Goal: Information Seeking & Learning: Find specific fact

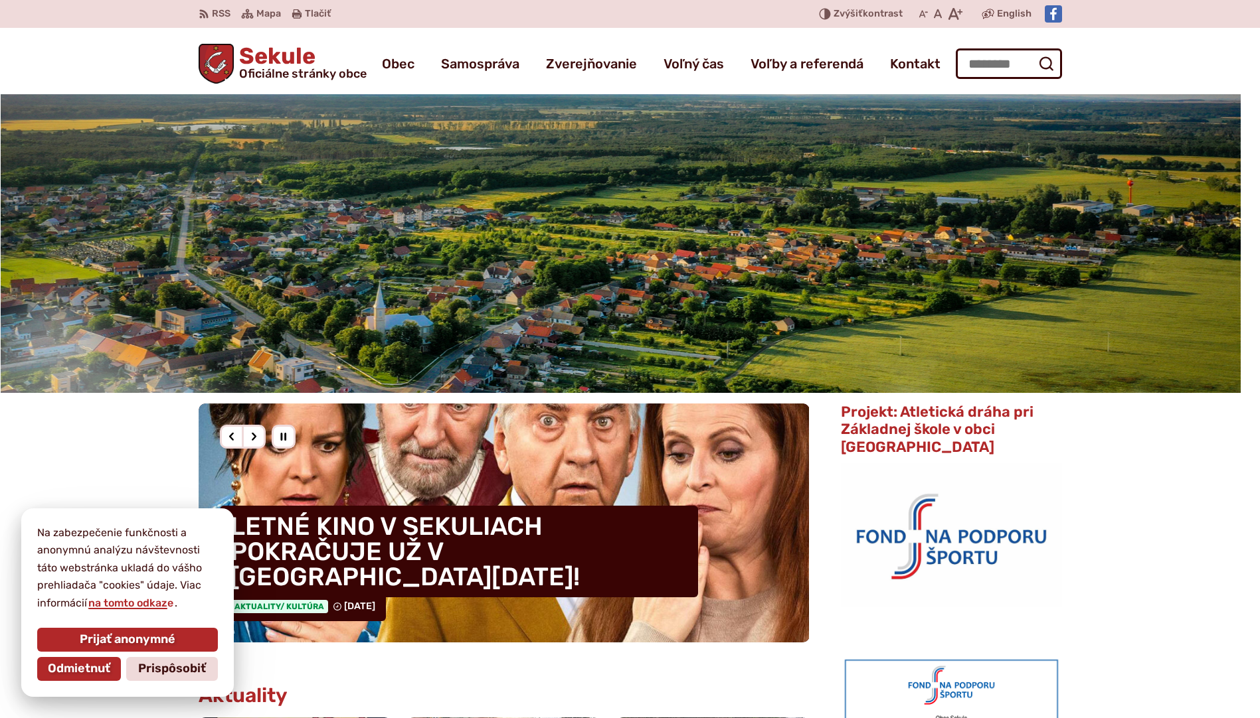
click at [111, 639] on span "Prijať anonymné" at bounding box center [128, 640] width 96 height 15
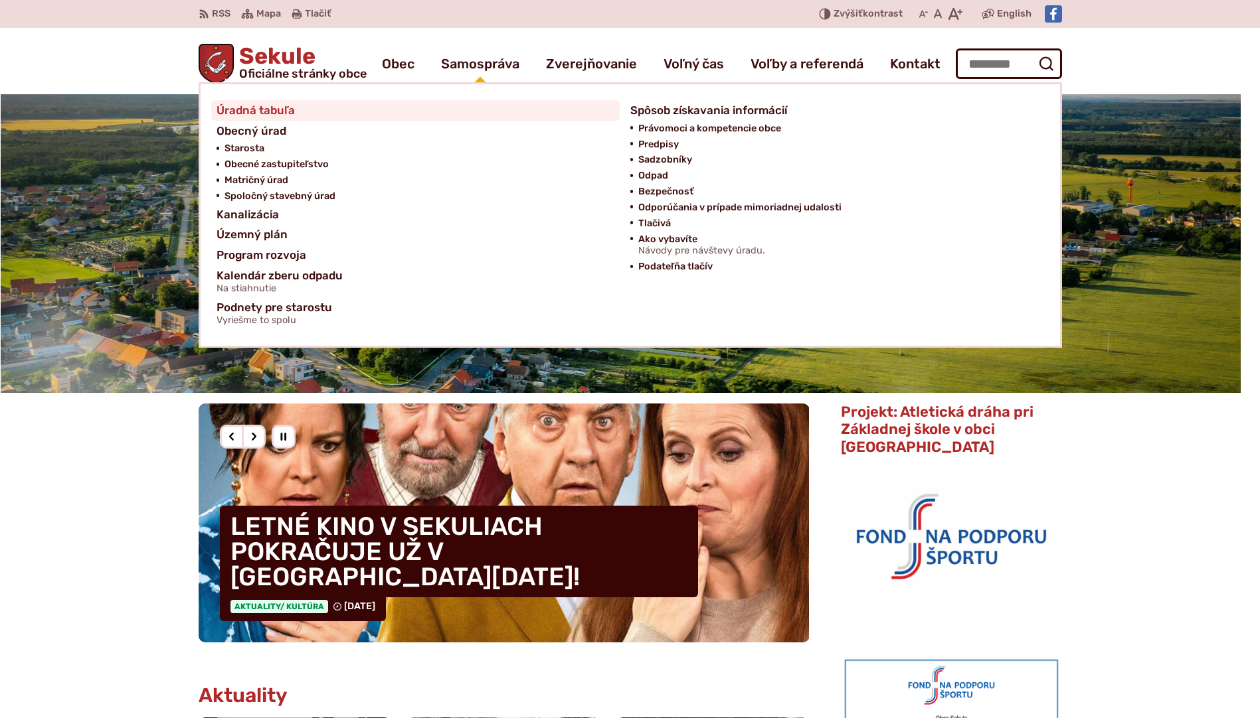
click at [284, 112] on span "Úradná tabuľa" at bounding box center [255, 110] width 78 height 21
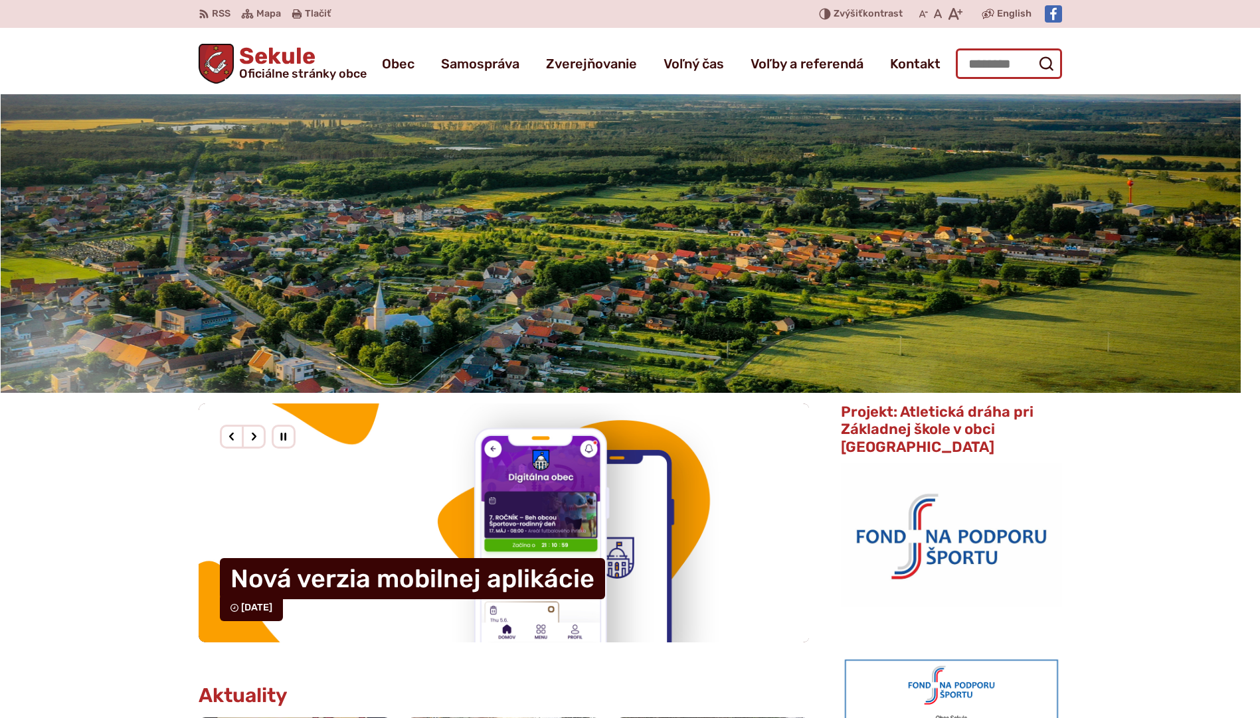
click at [973, 58] on input "Hľadať:" at bounding box center [1008, 63] width 106 height 31
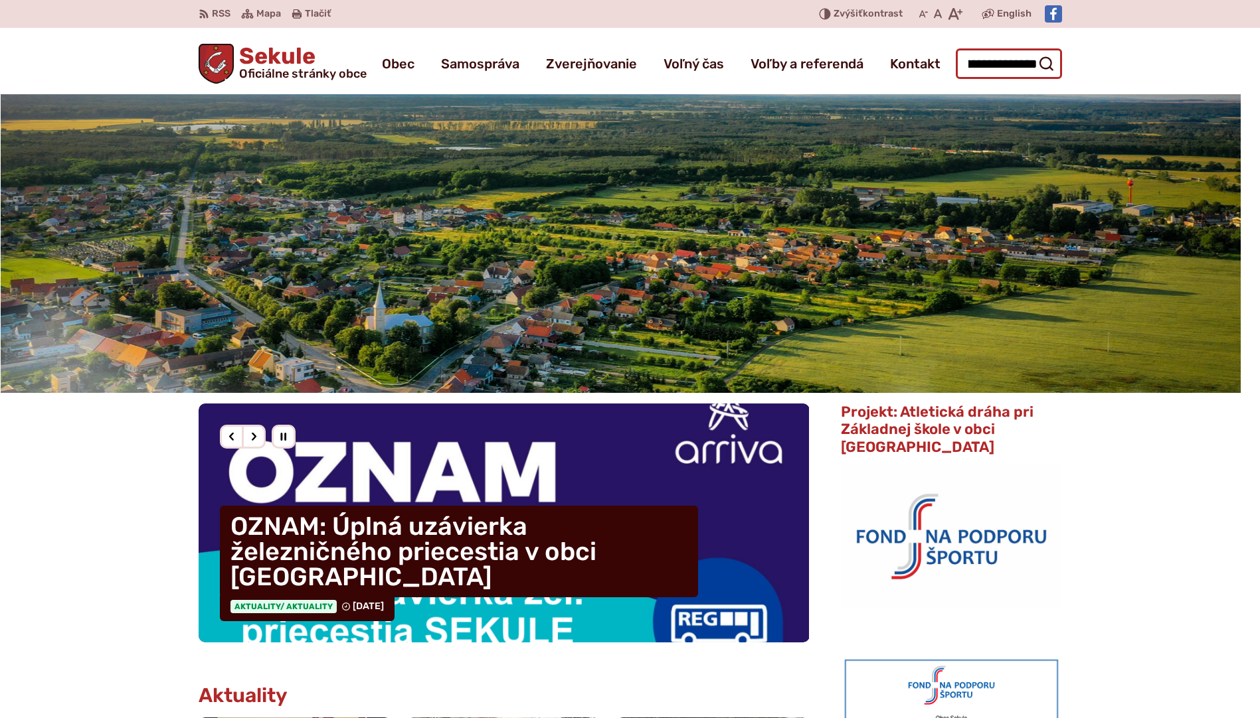
scroll to position [0, 44]
type input "**********"
click at [1034, 52] on button "Odoslať vyhľadávací formulár" at bounding box center [1046, 64] width 24 height 24
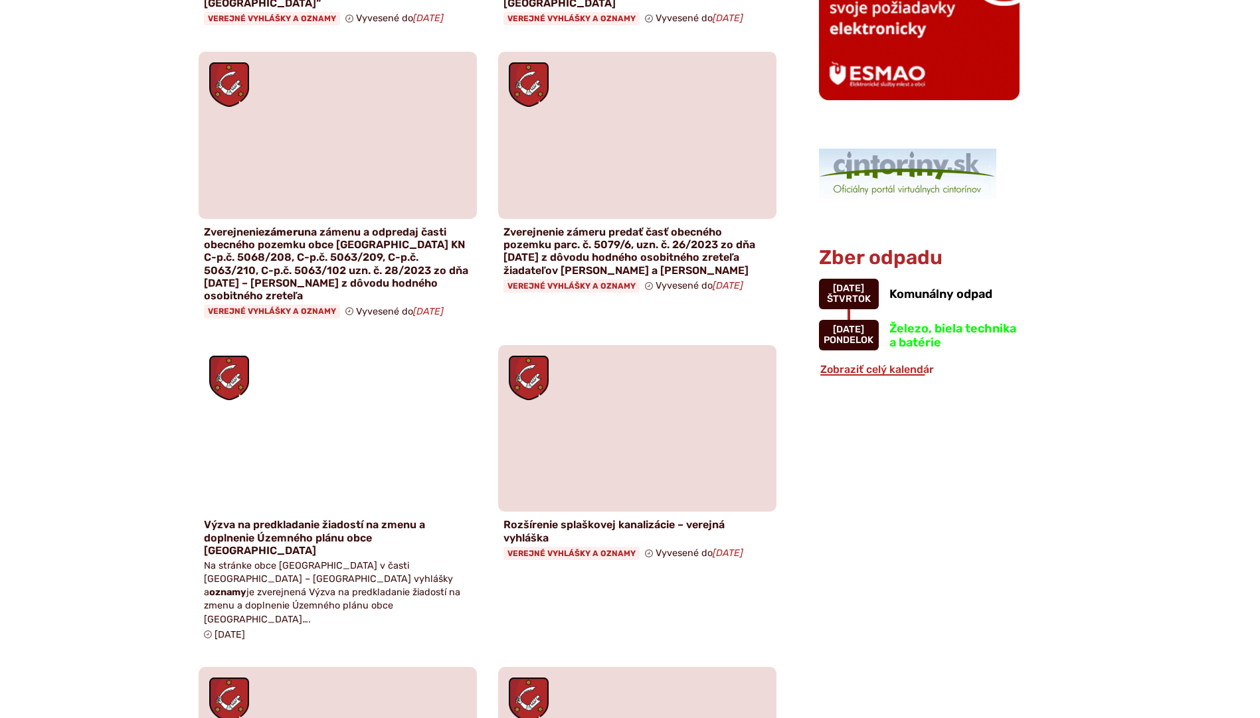
scroll to position [863, 0]
